Goal: Information Seeking & Learning: Learn about a topic

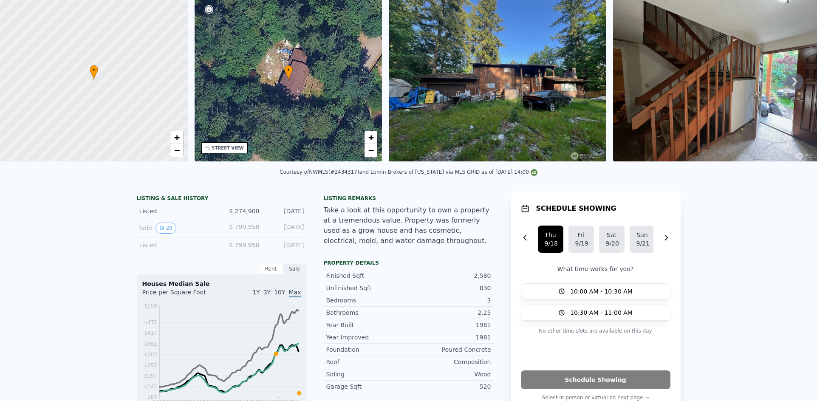
scroll to position [3, 0]
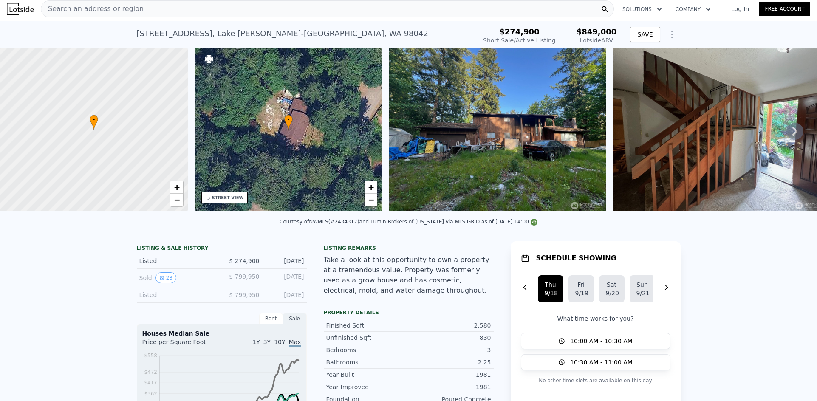
click at [182, 10] on div "Search an address or region" at bounding box center [327, 8] width 573 height 17
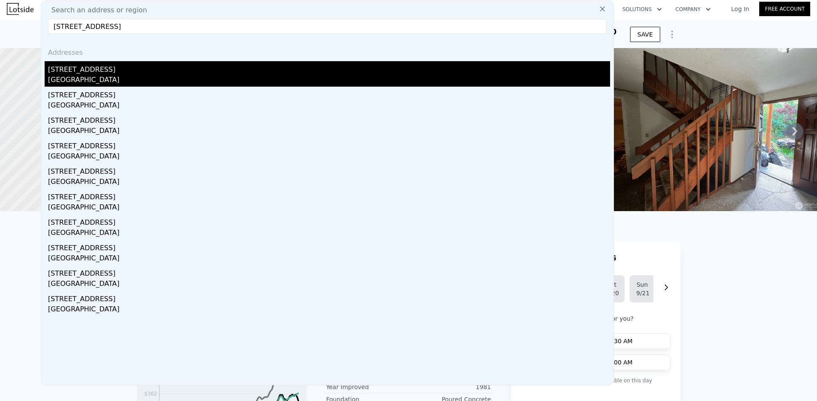
type input "[STREET_ADDRESS]"
click at [112, 65] on div "[STREET_ADDRESS]" at bounding box center [329, 68] width 562 height 14
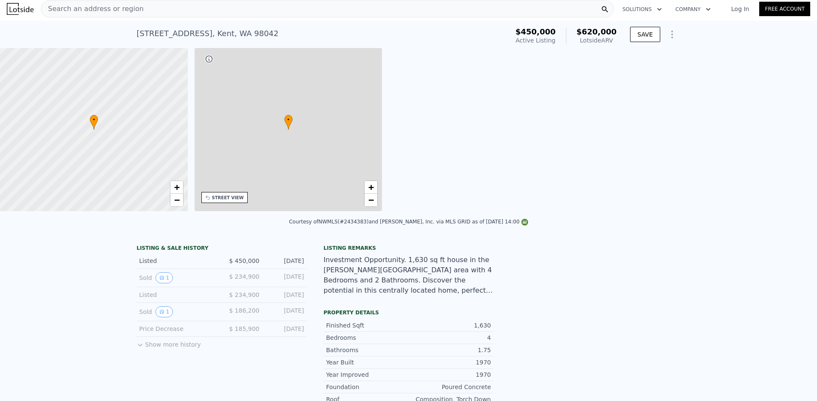
type input "2"
type input "1.25"
type input "2.5"
type input "1190"
type input "1810"
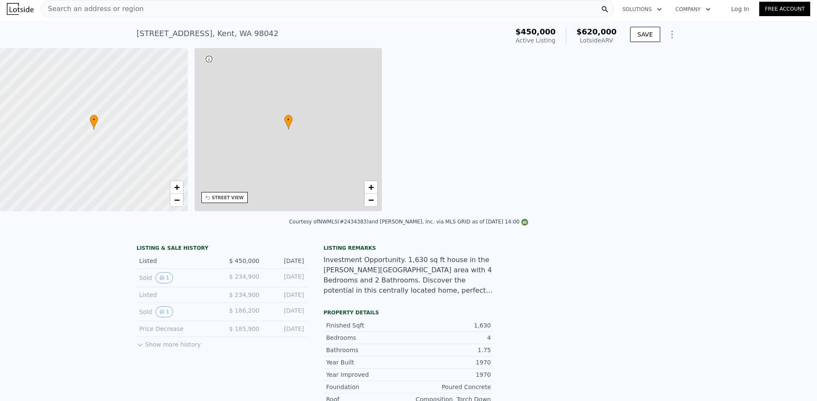
type input "6201"
type input "11628"
type input "$ 620,000"
type input "5"
type input "$ 95,675"
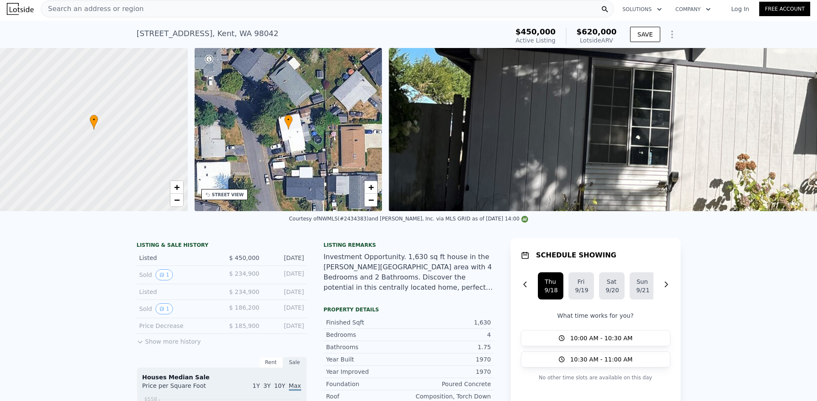
click at [123, 11] on span "Search an address or region" at bounding box center [92, 9] width 102 height 10
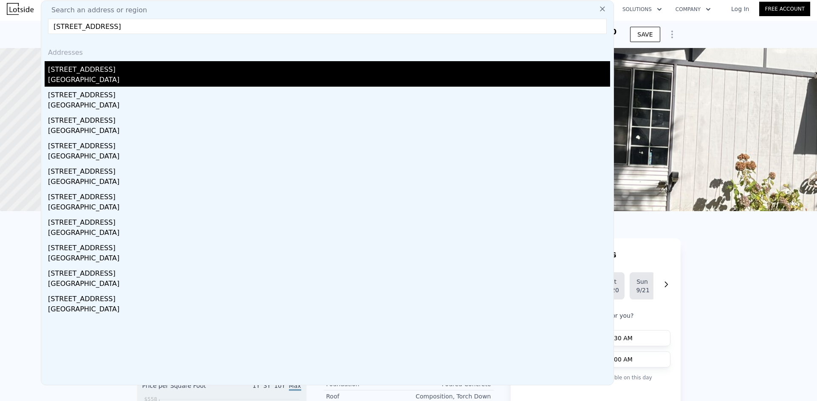
type input "[STREET_ADDRESS]"
click at [99, 70] on div "[STREET_ADDRESS]" at bounding box center [329, 68] width 562 height 14
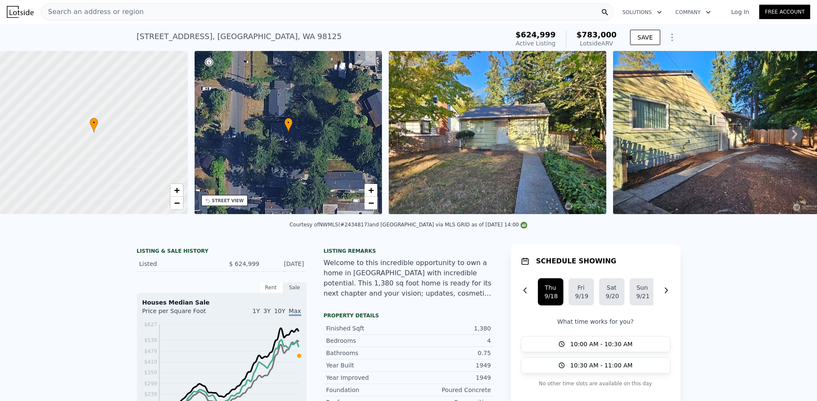
click at [151, 13] on div "Search an address or region" at bounding box center [327, 11] width 573 height 17
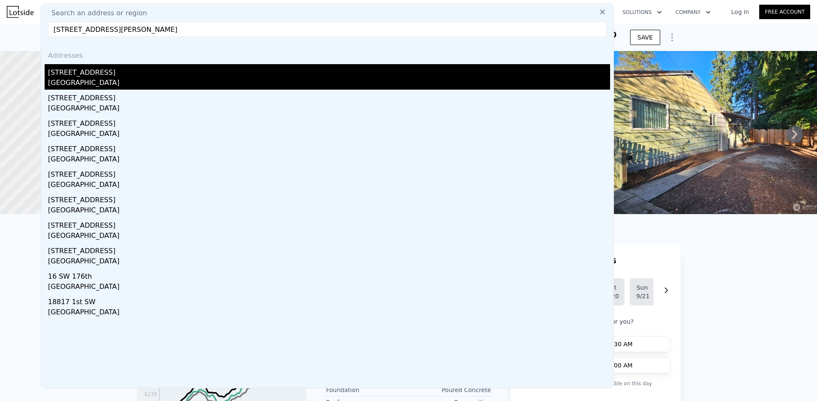
type input "[STREET_ADDRESS][PERSON_NAME]"
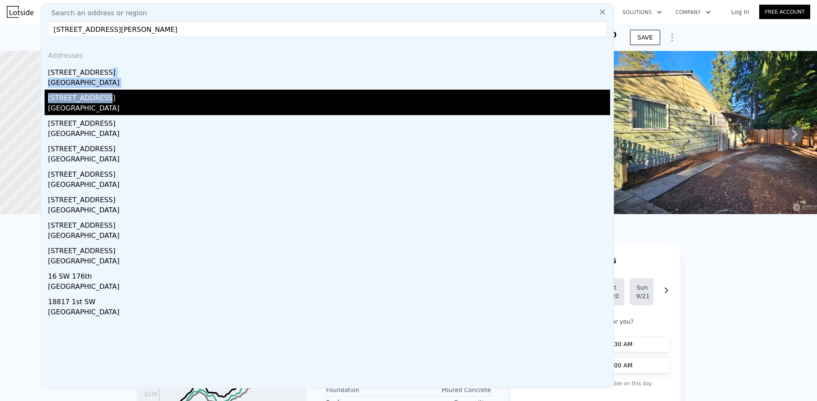
drag, startPoint x: 112, startPoint y: 74, endPoint x: 105, endPoint y: 102, distance: 28.3
click at [105, 102] on div "Addresses [STREET_ADDRESS] [STREET_ADDRESS] [STREET_ADDRESS] [STREET_ADDRESS] […" at bounding box center [327, 216] width 572 height 344
click at [105, 102] on div "[STREET_ADDRESS]" at bounding box center [329, 97] width 562 height 14
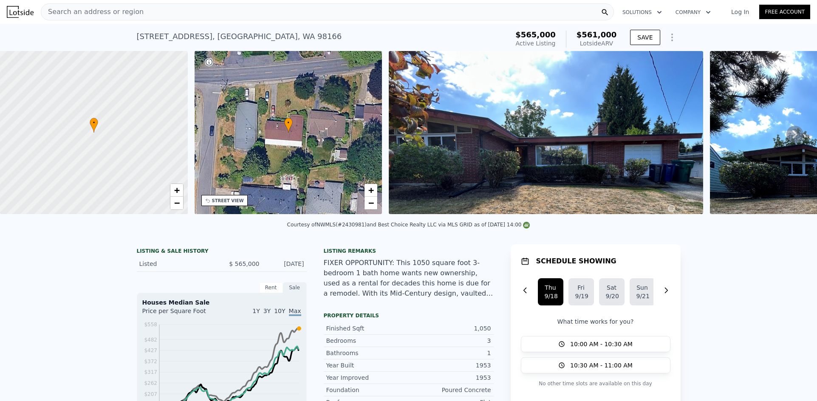
click at [220, 11] on div "Search an address or region" at bounding box center [327, 11] width 573 height 17
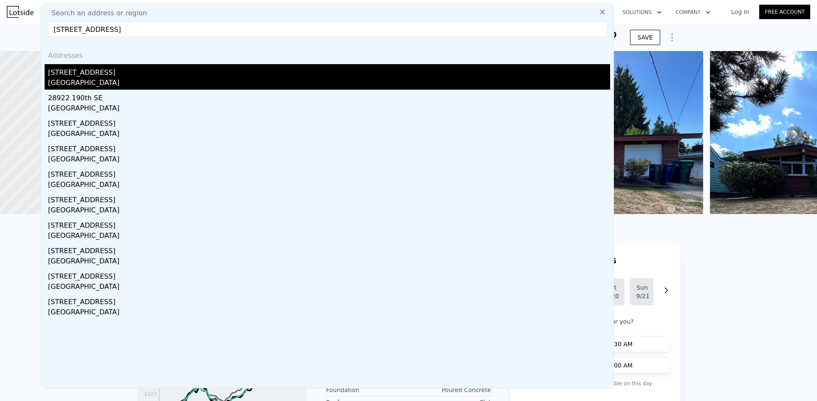
type input "[STREET_ADDRESS]"
click at [105, 76] on div "[STREET_ADDRESS]" at bounding box center [329, 71] width 562 height 14
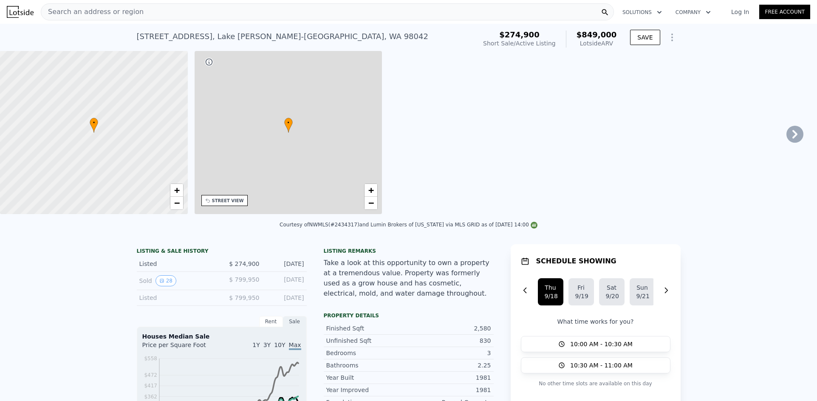
type input "3"
type input "4"
type input "1.75"
type input "2.75"
type input "1880"
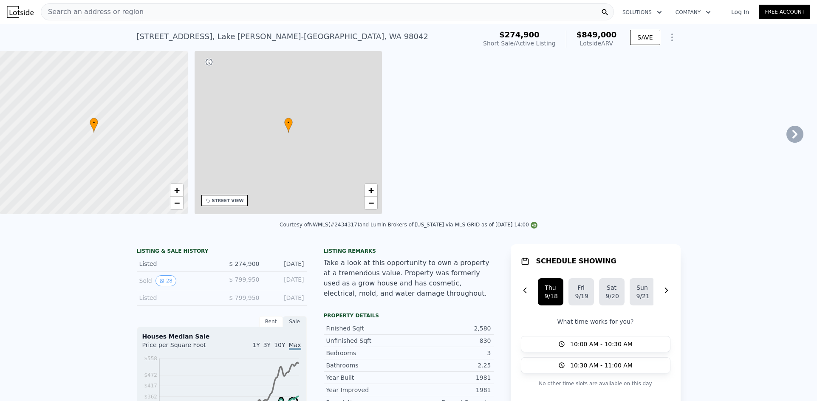
type input "3228"
type input "21000"
type input "47449"
type input "$ 849,000"
type input "6"
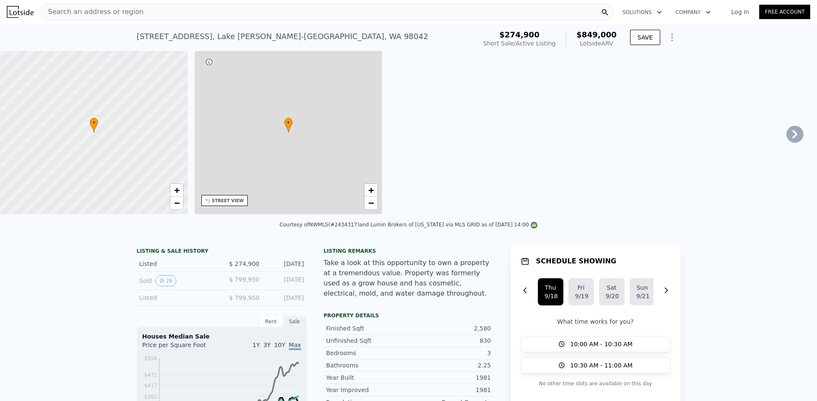
type input "$ 488,670"
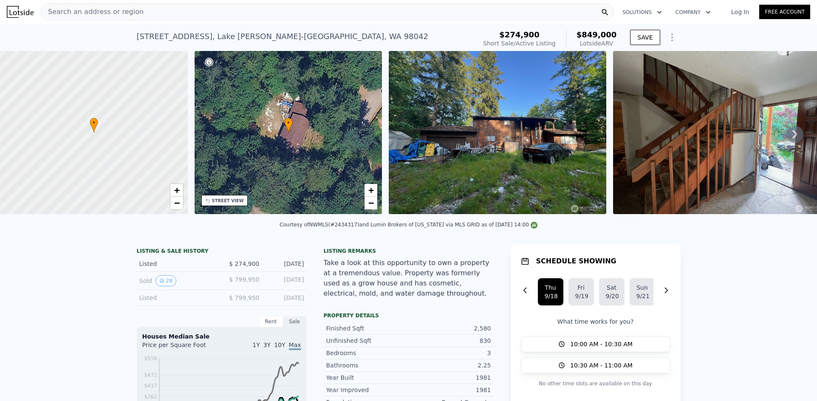
click at [173, 14] on div "Search an address or region" at bounding box center [327, 11] width 573 height 17
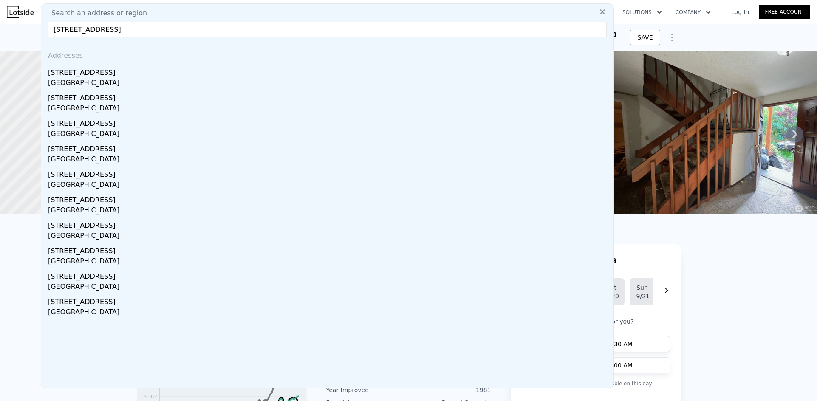
type input "[STREET_ADDRESS]"
click at [116, 73] on div "[STREET_ADDRESS]" at bounding box center [329, 71] width 562 height 14
